Goal: Task Accomplishment & Management: Complete application form

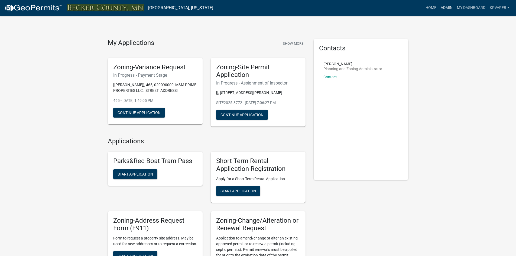
click at [446, 8] on link "Admin" at bounding box center [446, 8] width 16 height 10
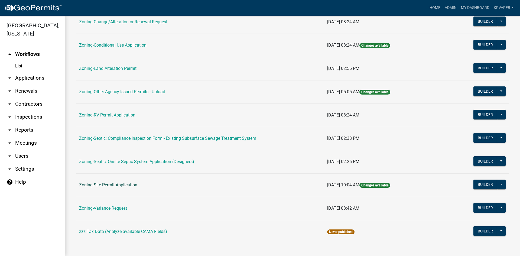
scroll to position [156, 0]
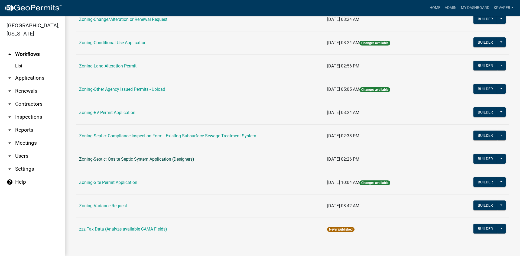
click at [162, 159] on link "Zoning-Septic: Onsite Septic System Application (Designers)" at bounding box center [136, 158] width 115 height 5
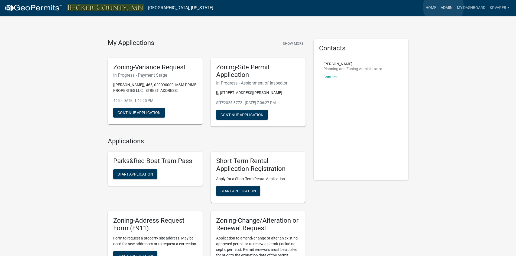
click at [443, 7] on link "Admin" at bounding box center [446, 8] width 16 height 10
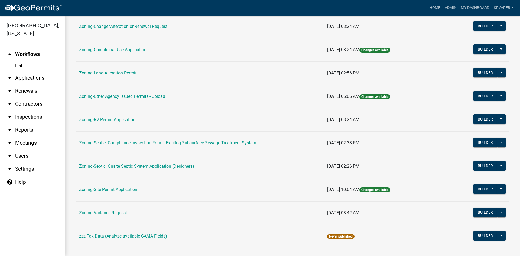
scroll to position [156, 0]
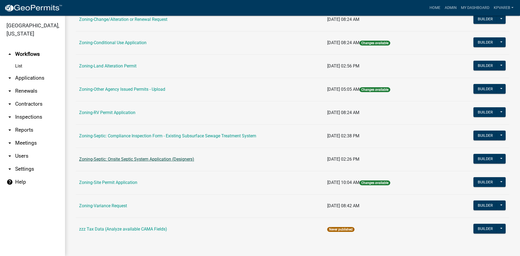
click at [153, 159] on link "Zoning-Septic: Onsite Septic System Application (Designers)" at bounding box center [136, 158] width 115 height 5
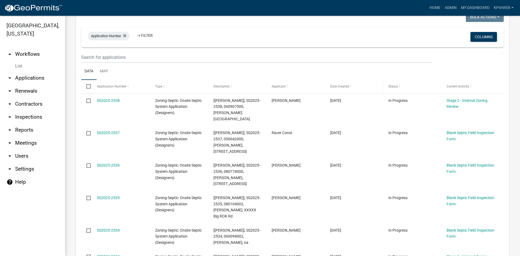
scroll to position [54, 0]
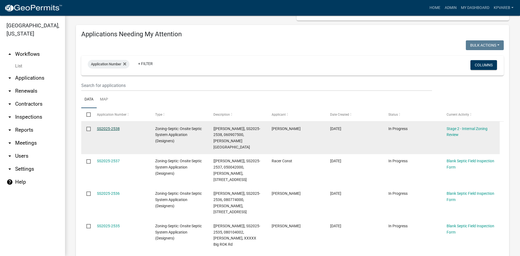
click at [104, 127] on link "SS2025-2538" at bounding box center [108, 128] width 23 height 4
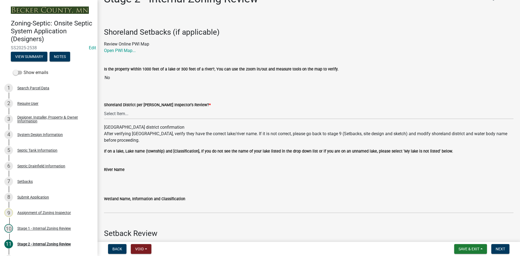
scroll to position [27, 0]
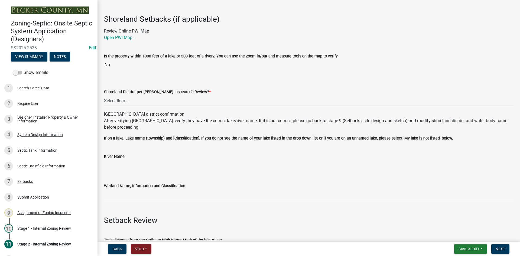
click at [127, 102] on select "Select Item... Yes No" at bounding box center [308, 100] width 409 height 11
click at [104, 95] on select "Select Item... Yes No" at bounding box center [308, 100] width 409 height 11
select select "6aff4bf5-f522-4fb2-96f1-02faf4b88fa3"
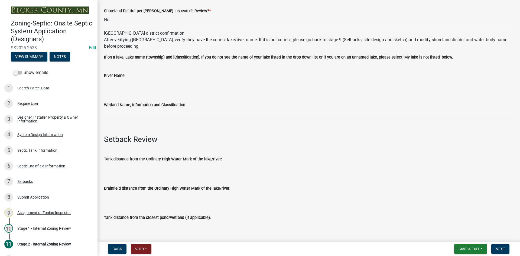
scroll to position [108, 0]
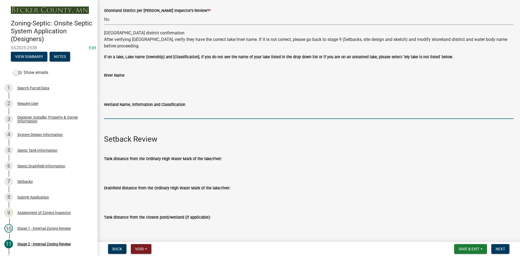
click at [123, 113] on input "Wetland Name, Information and Classification" at bounding box center [308, 113] width 409 height 11
click at [119, 111] on input "Wetland Name, Information and Classification" at bounding box center [308, 113] width 409 height 11
type input "na"
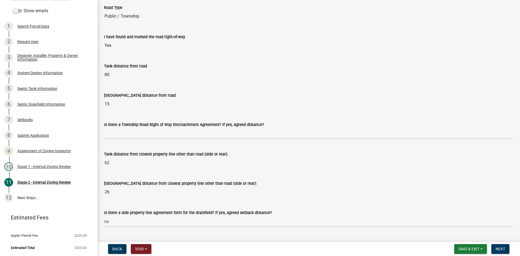
scroll to position [379, 0]
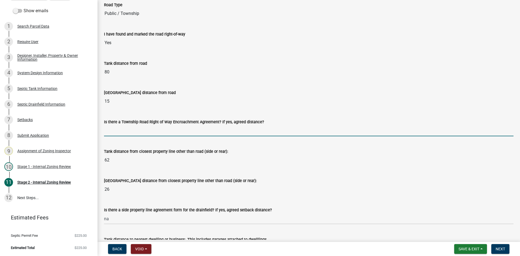
click at [119, 126] on input "Is there a Township Road Right of Way Encroachment Agreement? If yes, agreed di…" at bounding box center [308, 130] width 409 height 11
type input "na"
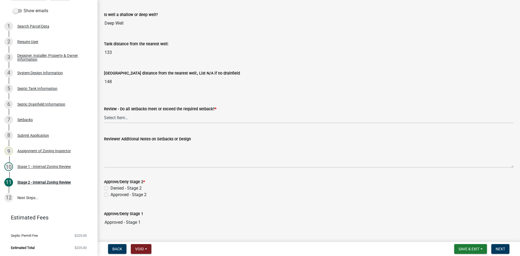
scroll to position [677, 0]
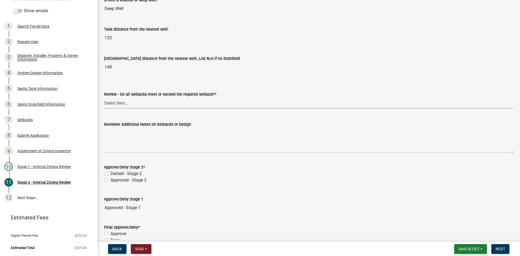
click at [121, 106] on select "Select Item... Yes No N/A" at bounding box center [308, 102] width 409 height 11
click at [104, 97] on select "Select Item... Yes No N/A" at bounding box center [308, 102] width 409 height 11
select select "1ad81be4-5d59-46bf-8b7b-d7c0f20ad891"
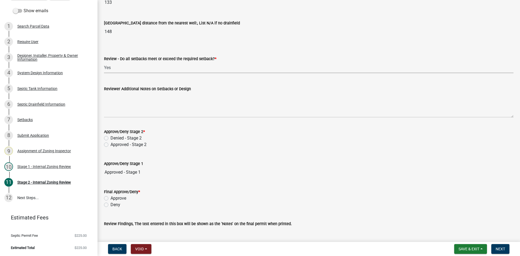
scroll to position [750, 0]
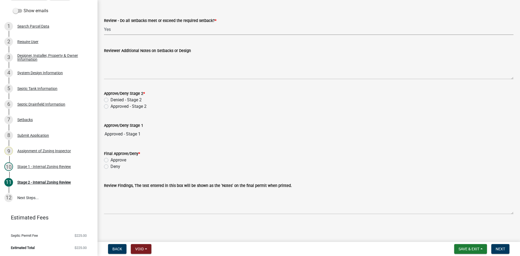
click at [110, 106] on label "Approved - Stage 2" at bounding box center [128, 106] width 36 height 6
click at [110, 106] on input "Approved - Stage 2" at bounding box center [112, 105] width 4 height 4
radio input "true"
click at [110, 160] on label "Approve" at bounding box center [118, 160] width 16 height 6
click at [110, 160] on input "Approve" at bounding box center [112, 159] width 4 height 4
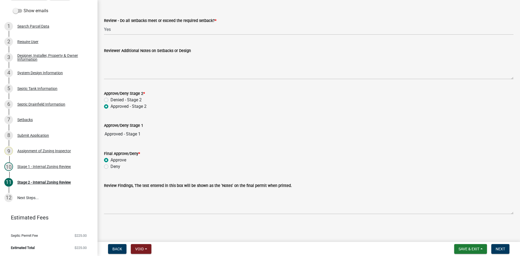
radio input "true"
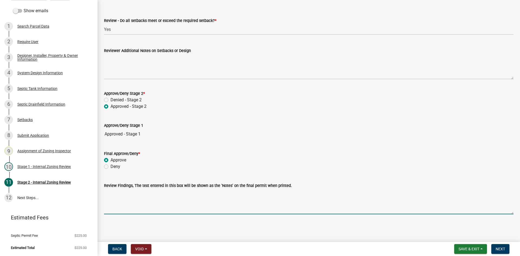
click at [135, 209] on textarea "Review Findings, The text entered in this box will be shown as the 'Notes' on t…" at bounding box center [308, 201] width 409 height 25
click at [105, 194] on textarea "type 1 system" at bounding box center [308, 201] width 409 height 25
click at [103, 193] on div "Review Findings, The text entered in this box will be shown as the 'Notes' on t…" at bounding box center [308, 195] width 417 height 40
click at [106, 194] on textarea "type 1 system" at bounding box center [308, 201] width 409 height 25
drag, startPoint x: 104, startPoint y: 194, endPoint x: 115, endPoint y: 189, distance: 11.7
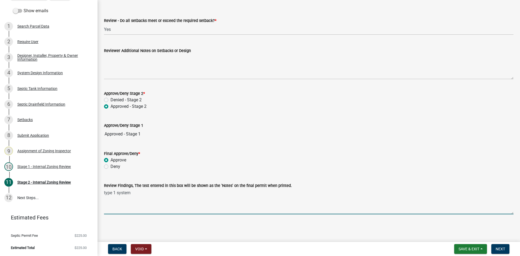
click at [105, 192] on textarea "type 1 system" at bounding box center [308, 201] width 409 height 25
click at [135, 194] on textarea "Type 1 system" at bounding box center [308, 201] width 409 height 25
drag, startPoint x: 134, startPoint y: 193, endPoint x: 195, endPoint y: 193, distance: 60.9
click at [195, 193] on textarea "Type 1 system PROP LINES MUST BE MARKED" at bounding box center [308, 201] width 409 height 25
click at [133, 194] on textarea "Type 1 system Prop Lines MUST be marked" at bounding box center [308, 201] width 409 height 25
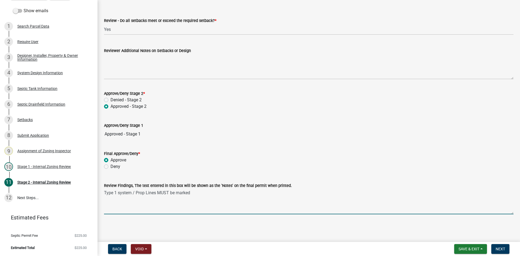
click at [196, 194] on textarea "Type 1 system / Prop Lines MUST be marked" at bounding box center [308, 201] width 409 height 25
type textarea "Type 1 system / Prop Lines MUST be marked"
click at [501, 250] on span "Next" at bounding box center [499, 249] width 9 height 4
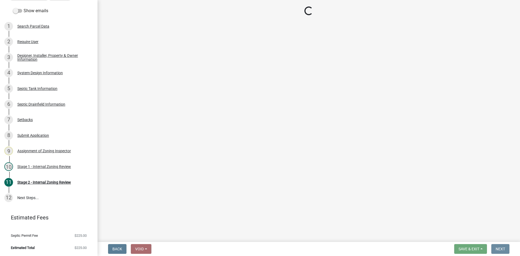
scroll to position [0, 0]
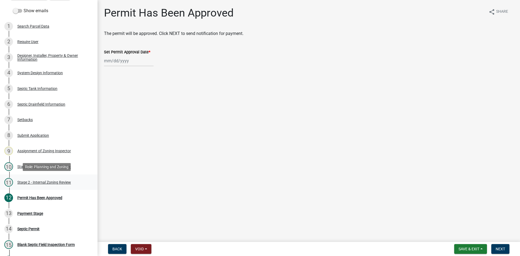
click at [48, 181] on div "Stage 2 - Internal Zoning Review" at bounding box center [44, 182] width 54 height 4
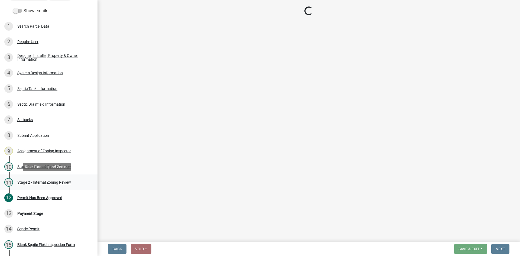
select select "6aff4bf5-f522-4fb2-96f1-02faf4b88fa3"
select select "1ad81be4-5d59-46bf-8b7b-d7c0f20ad891"
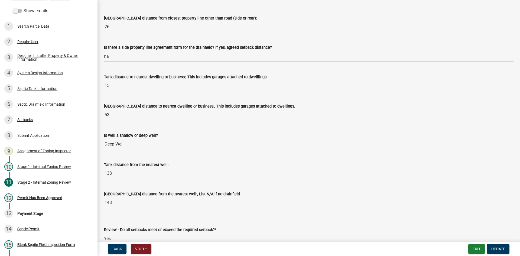
scroll to position [750, 0]
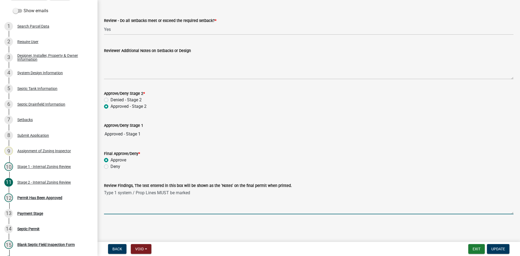
click at [195, 193] on textarea "Type 1 system / Prop Lines MUST be marked" at bounding box center [308, 201] width 409 height 25
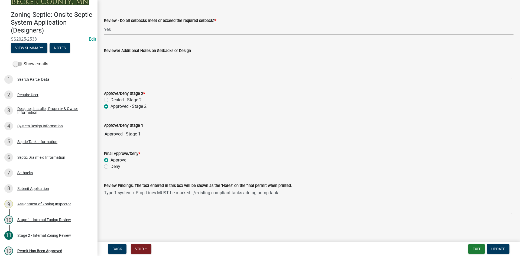
scroll to position [0, 0]
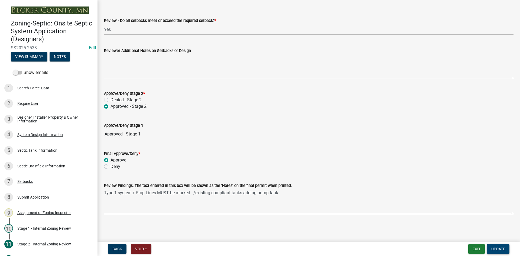
type textarea "Type 1 system / Prop Lines MUST be marked /existing compliant tanks adding pump…"
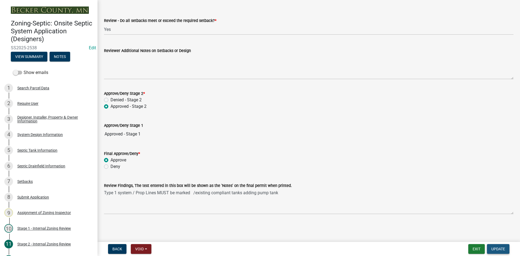
click at [495, 249] on span "Update" at bounding box center [498, 249] width 14 height 4
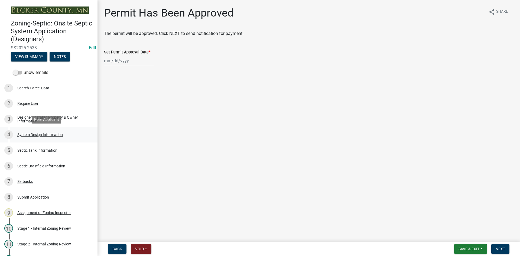
click at [47, 135] on div "System Design Information" at bounding box center [39, 135] width 45 height 4
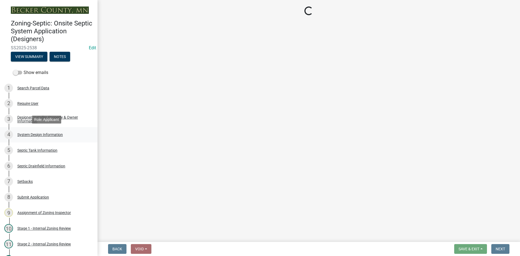
select select "8ba21533-2acf-4cc6-95e5-280e4aabd5a3"
select select "25258e87-3ef9-4f1c-a5f1-75a1d463abfb"
select select "011fbff4-a41d-4a75-9bd8-71c7e6c69e0d"
select select "85fdfef2-2683-4311-b5d5-5505f6411127"
select select "d95a9312-c8a1-4ec7-8581-25dbcf440a1f"
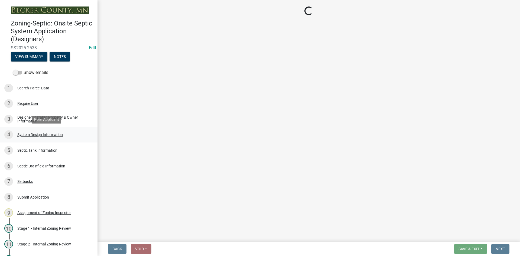
select select "1002d2f5-04ee-41f0-9277-2fadb170a736"
select select "ef698bf5-6172-44c1-9ffb-522c07469aed"
select select "a0c59fcd-b61c-4c3a-90a8-e70849750c47"
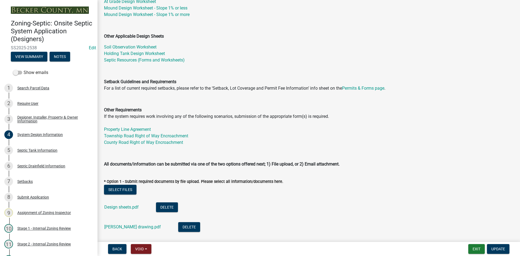
scroll to position [217, 0]
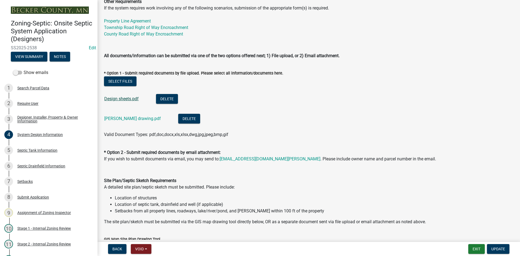
click at [125, 99] on link "Design sheets.pdf" at bounding box center [121, 98] width 34 height 5
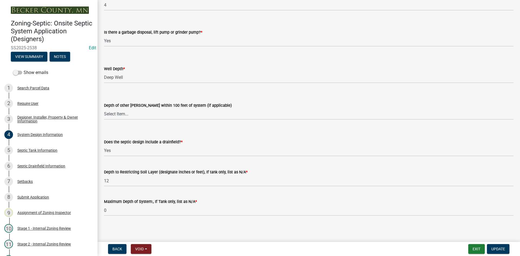
scroll to position [1035, 0]
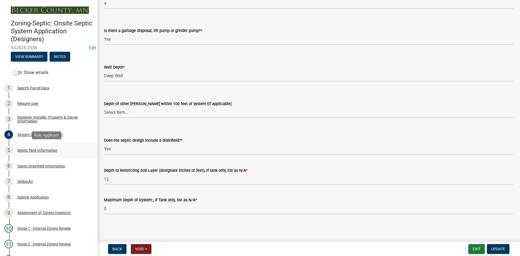
click at [29, 152] on div "Septic Tank Information" at bounding box center [37, 150] width 40 height 4
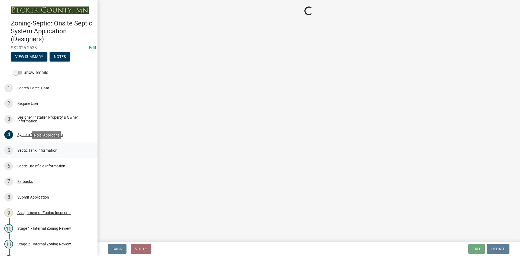
select select "b6276d4c-1088-425f-af8c-5b40f8c7306e"
select select "0fbd8900-5f8b-4ce0-9d88-b4b513c13fbd"
select select "52556460-45fa-4026-a6c2-c70bb0823cb5"
select select "c84d9e4c-2287-4d2e-9ef7-9874a7456ee3"
select select "1aae01aa-140b-4eb5-b041-885c26cb6aa8"
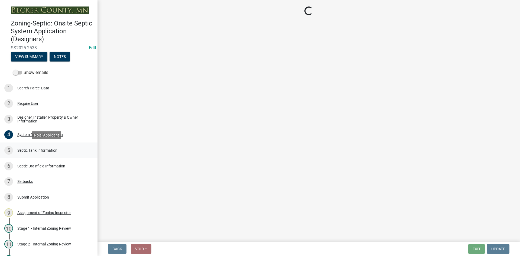
select select "7b57e397-6881-49c8-9b87-e40bdbeb8239"
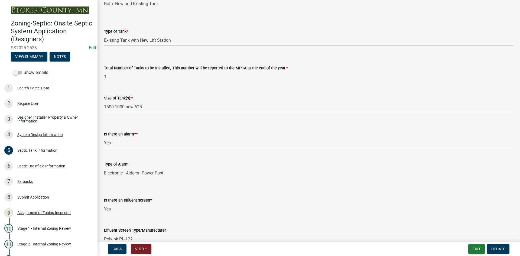
scroll to position [27, 0]
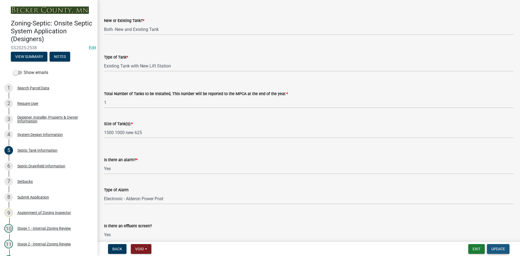
click at [498, 246] on button "Update" at bounding box center [498, 249] width 22 height 10
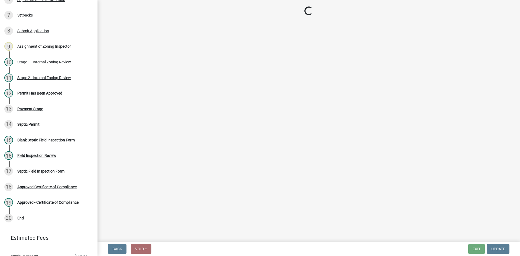
scroll to position [186, 0]
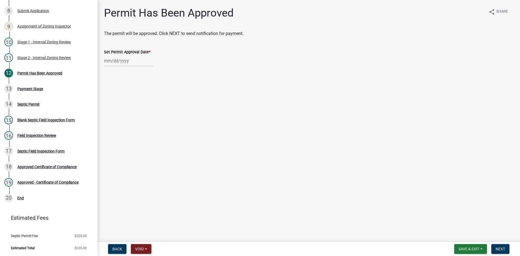
click at [129, 63] on div at bounding box center [129, 60] width 50 height 11
select select "9"
select select "2025"
click at [120, 116] on div "23" at bounding box center [118, 115] width 9 height 9
type input "[DATE]"
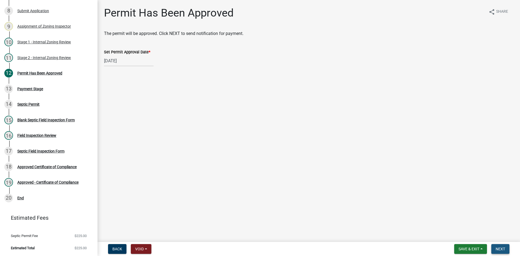
click at [497, 249] on span "Next" at bounding box center [499, 249] width 9 height 4
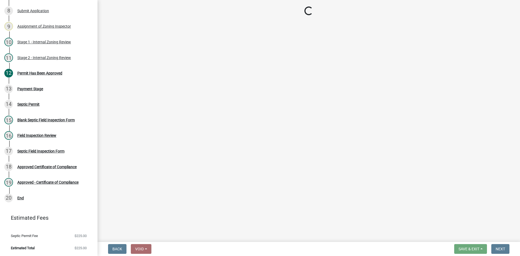
select select "3: 3"
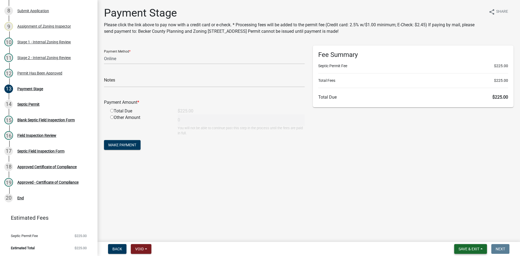
click at [459, 247] on span "Save & Exit" at bounding box center [468, 249] width 21 height 4
click at [459, 238] on button "Save & Exit" at bounding box center [464, 234] width 43 height 13
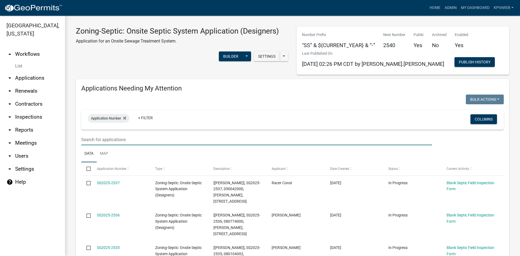
click at [102, 140] on input "text" at bounding box center [256, 139] width 351 height 11
click at [103, 139] on input "text" at bounding box center [256, 139] width 351 height 11
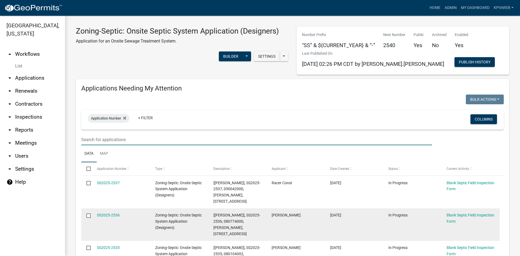
click at [120, 212] on div "SS2025-2536" at bounding box center [121, 215] width 48 height 6
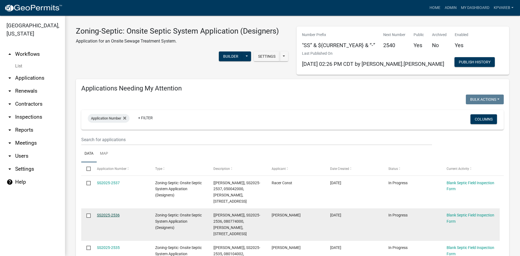
click at [109, 213] on link "SS2025-2536" at bounding box center [108, 215] width 23 height 4
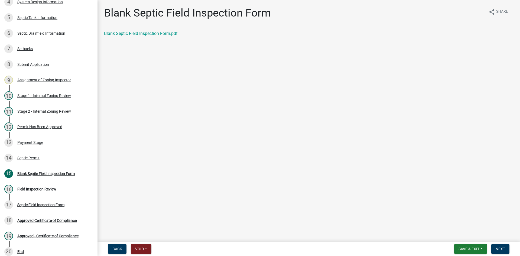
scroll to position [186, 0]
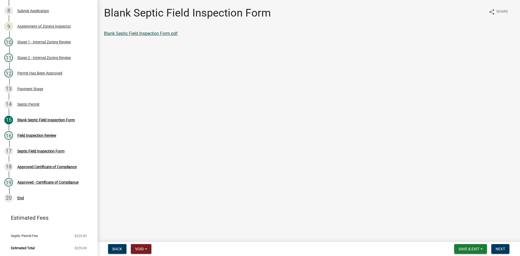
click at [160, 32] on link "Blank Septic Field Inspection Form.pdf" at bounding box center [141, 33] width 74 height 5
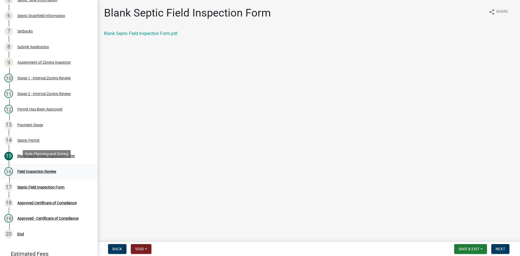
scroll to position [153, 0]
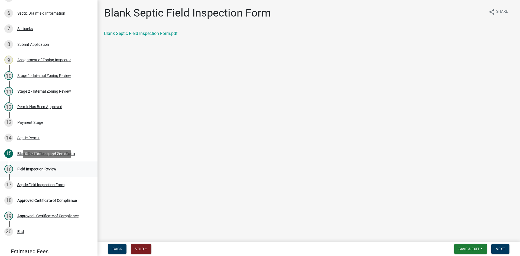
click at [32, 168] on div "Field Inspection Review" at bounding box center [36, 169] width 39 height 4
click at [28, 138] on div "Septic Permit" at bounding box center [28, 138] width 22 height 4
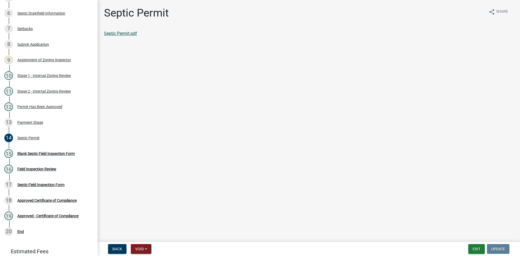
click at [107, 34] on link "Septic Permit.pdf" at bounding box center [120, 33] width 33 height 5
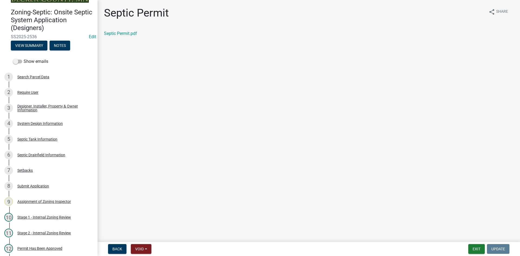
scroll to position [10, 0]
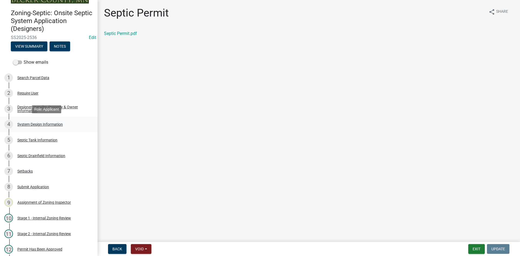
click at [48, 123] on div "System Design Information" at bounding box center [39, 124] width 45 height 4
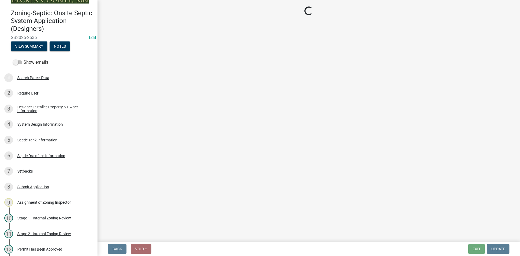
select select "8ba21533-2acf-4cc6-95e5-280e4aabd5a3"
select select "841e6e1b-3a1e-4ec6-be41-af079aae60a3"
select select "011fbff4-a41d-4a75-9bd8-71c7e6c69e0d"
select select "85fdfef2-2683-4311-b5d5-5505f6411127"
select select "ba735beb-519e-40f0-ae20-62d65fc4c46b"
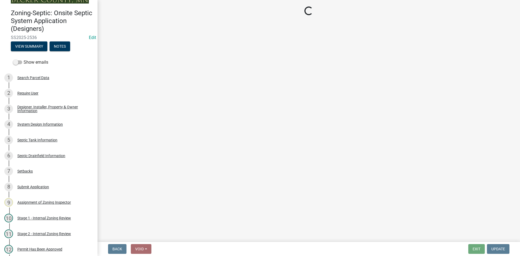
select select "ef698bf5-6172-44c1-9ffb-522c07469aed"
select select "384fc250-a67e-4e5e-a6e0-19116deb63e7"
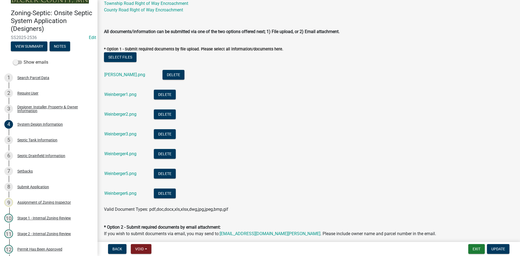
scroll to position [271, 0]
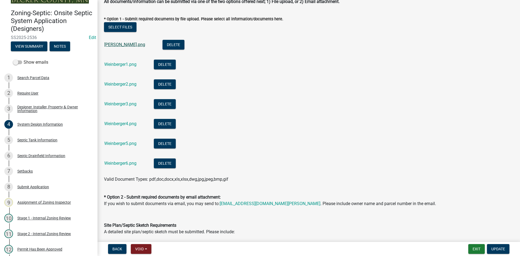
click at [126, 46] on link "[PERSON_NAME].png" at bounding box center [124, 44] width 41 height 5
click at [126, 64] on link "Weinberger1.png" at bounding box center [120, 64] width 32 height 5
click at [124, 103] on link "Weinberger3.png" at bounding box center [120, 103] width 32 height 5
click at [118, 124] on link "Weinberger4.png" at bounding box center [120, 123] width 32 height 5
click at [122, 146] on div "Weinberger5.png" at bounding box center [124, 144] width 41 height 11
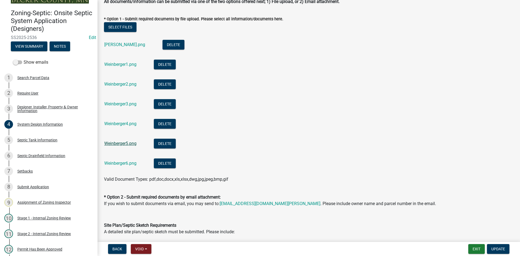
click at [124, 142] on link "Weinberger5.png" at bounding box center [120, 143] width 32 height 5
click at [128, 164] on link "Weinberger6.png" at bounding box center [120, 163] width 32 height 5
click at [134, 125] on link "Weinberger4.png" at bounding box center [120, 123] width 32 height 5
click at [125, 105] on link "Weinberger3.png" at bounding box center [120, 103] width 32 height 5
click at [127, 85] on link "Weinberger2.png" at bounding box center [120, 83] width 32 height 5
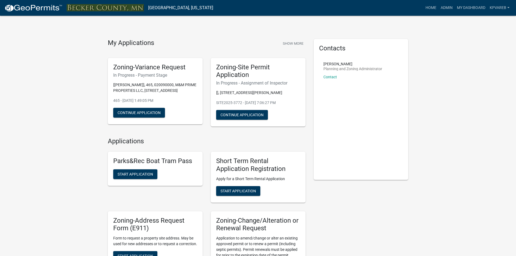
click at [448, 7] on link "Admin" at bounding box center [446, 8] width 16 height 10
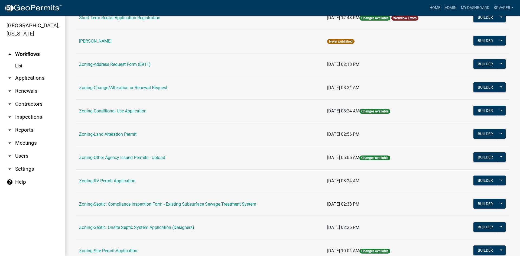
scroll to position [135, 0]
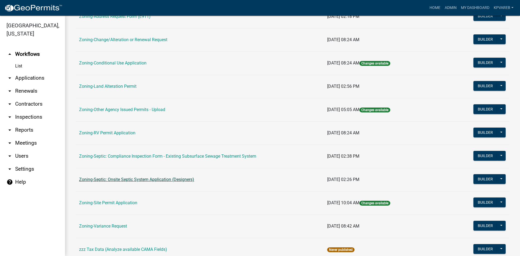
click at [187, 178] on link "Zoning-Septic: Onsite Septic System Application (Designers)" at bounding box center [136, 179] width 115 height 5
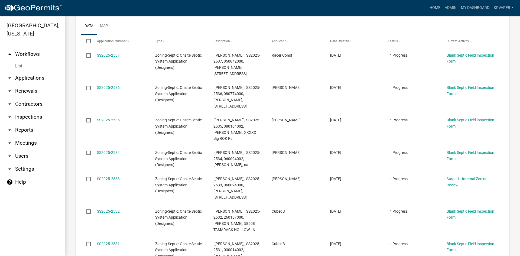
scroll to position [81, 0]
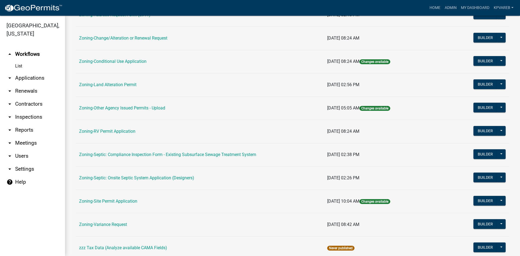
scroll to position [156, 0]
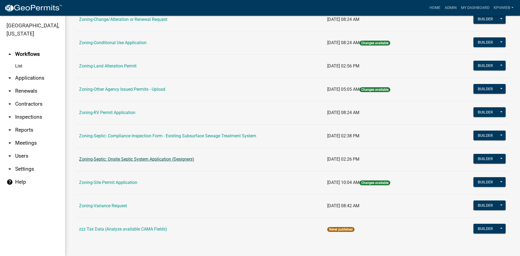
click at [166, 161] on link "Zoning-Septic: Onsite Septic System Application (Designers)" at bounding box center [136, 158] width 115 height 5
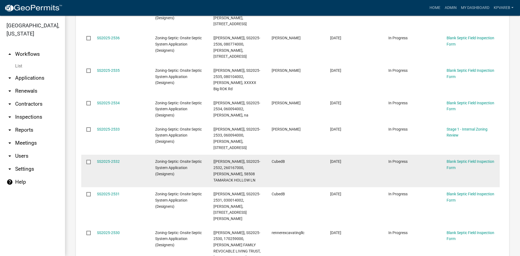
scroll to position [749, 0]
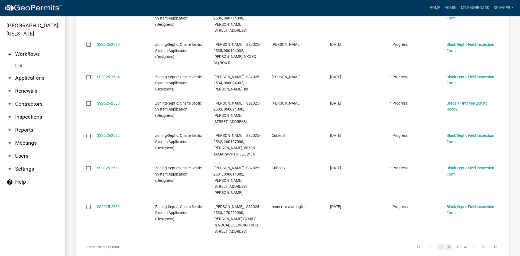
click at [445, 244] on link "2" at bounding box center [448, 247] width 6 height 6
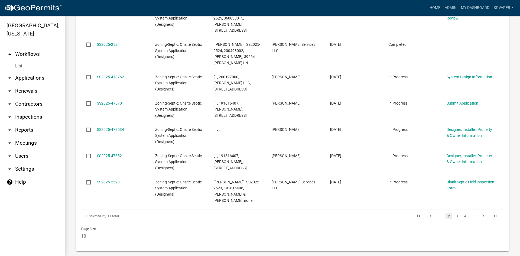
scroll to position [731, 0]
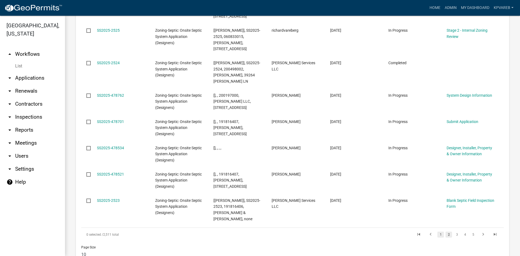
click at [439, 231] on link "1" at bounding box center [440, 234] width 6 height 6
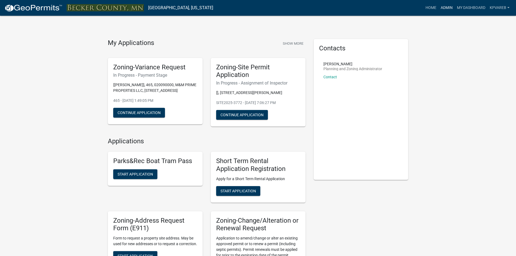
click at [451, 9] on link "Admin" at bounding box center [446, 8] width 16 height 10
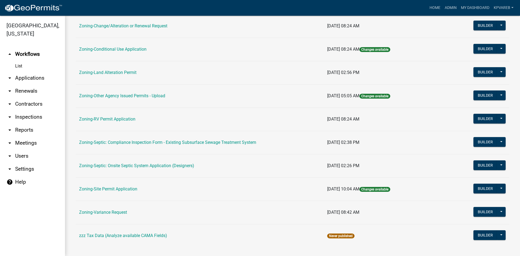
scroll to position [156, 0]
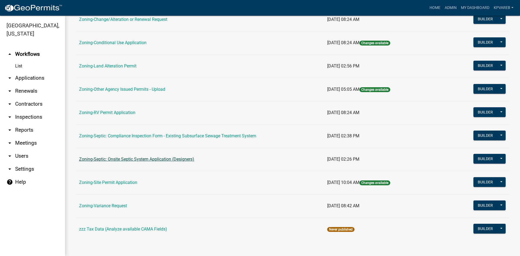
click at [177, 160] on link "Zoning-Septic: Onsite Septic System Application (Designers)" at bounding box center [136, 158] width 115 height 5
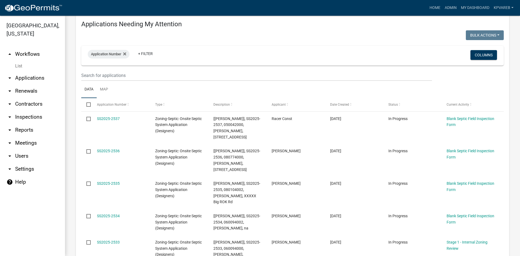
scroll to position [81, 0]
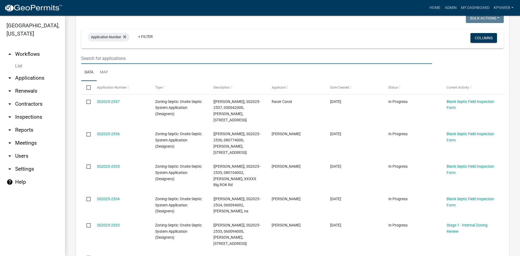
click at [206, 59] on input "text" at bounding box center [256, 58] width 351 height 11
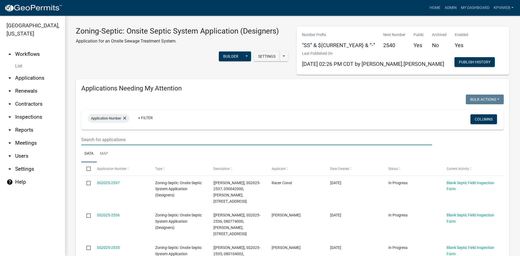
click at [209, 116] on div "Application Number + Filter" at bounding box center [223, 120] width 278 height 14
click at [117, 84] on h4 "Applications Needing My Attention" at bounding box center [292, 88] width 422 height 8
click at [116, 97] on div at bounding box center [184, 99] width 215 height 11
